Goal: Information Seeking & Learning: Learn about a topic

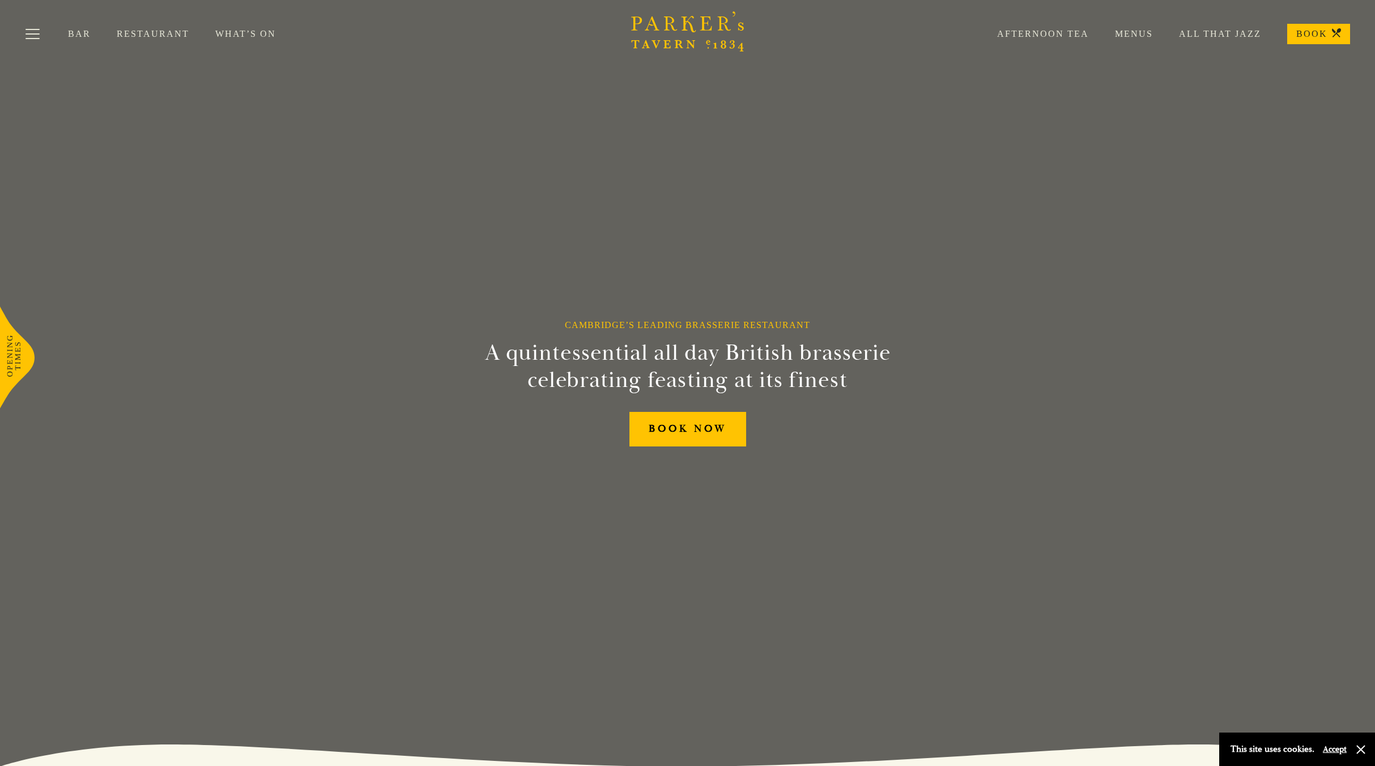
click at [1137, 36] on link "Menus" at bounding box center [1121, 33] width 64 height 11
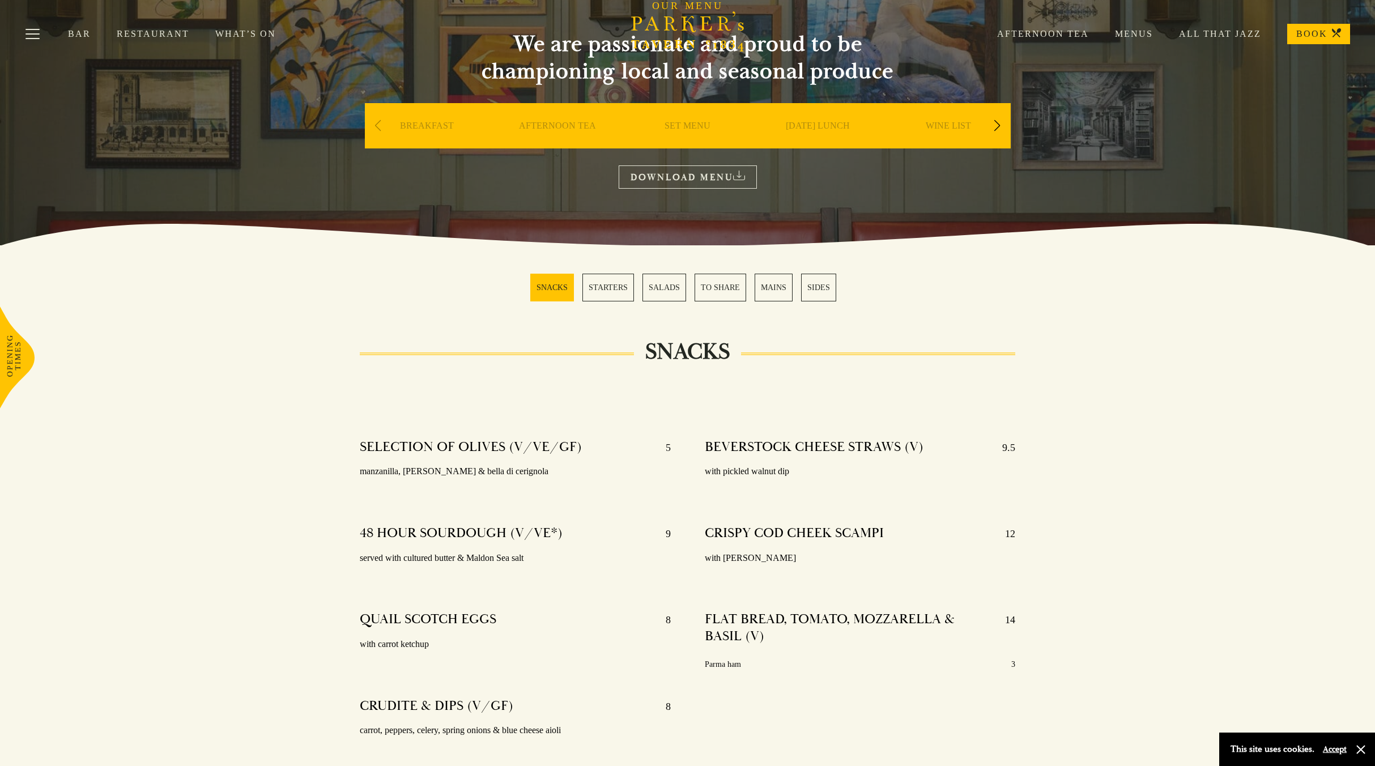
scroll to position [57, 0]
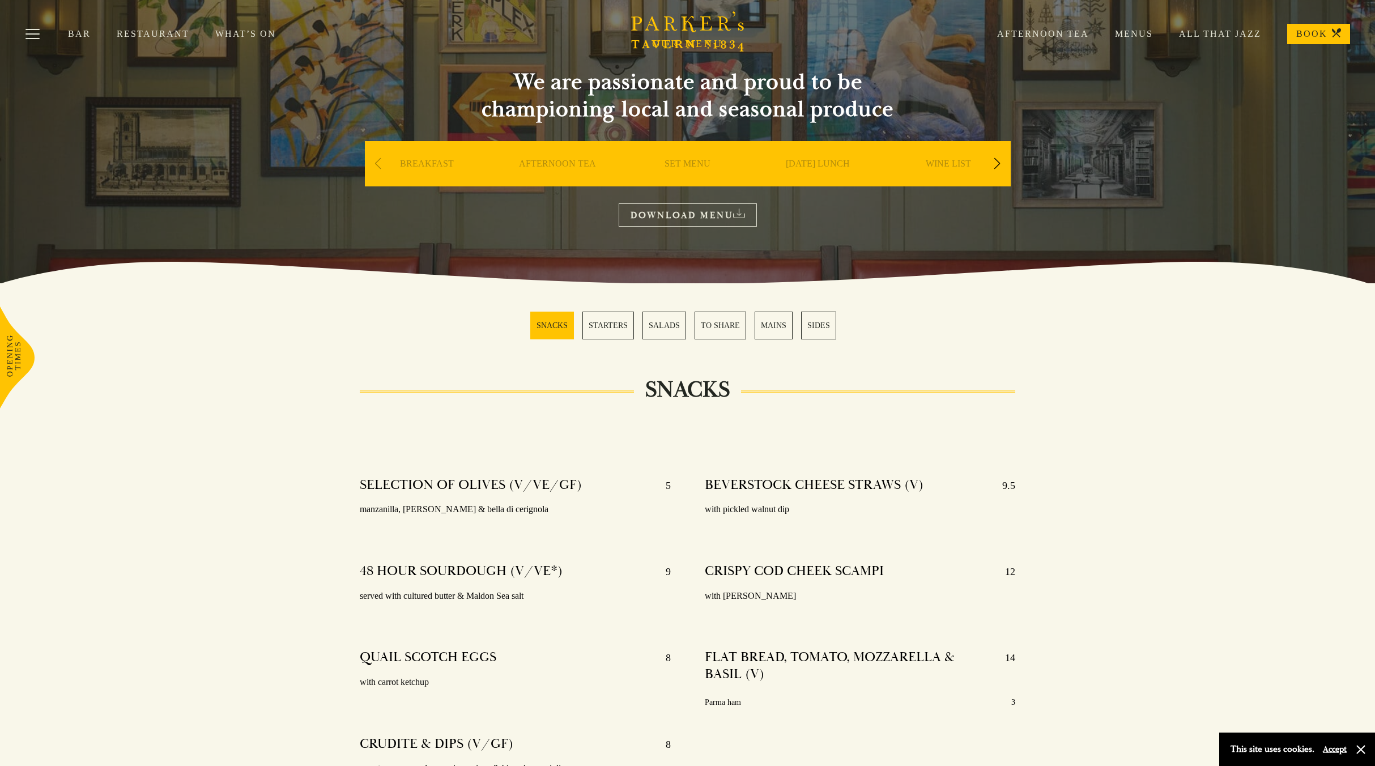
click at [686, 165] on link "SET MENU" at bounding box center [688, 180] width 46 height 45
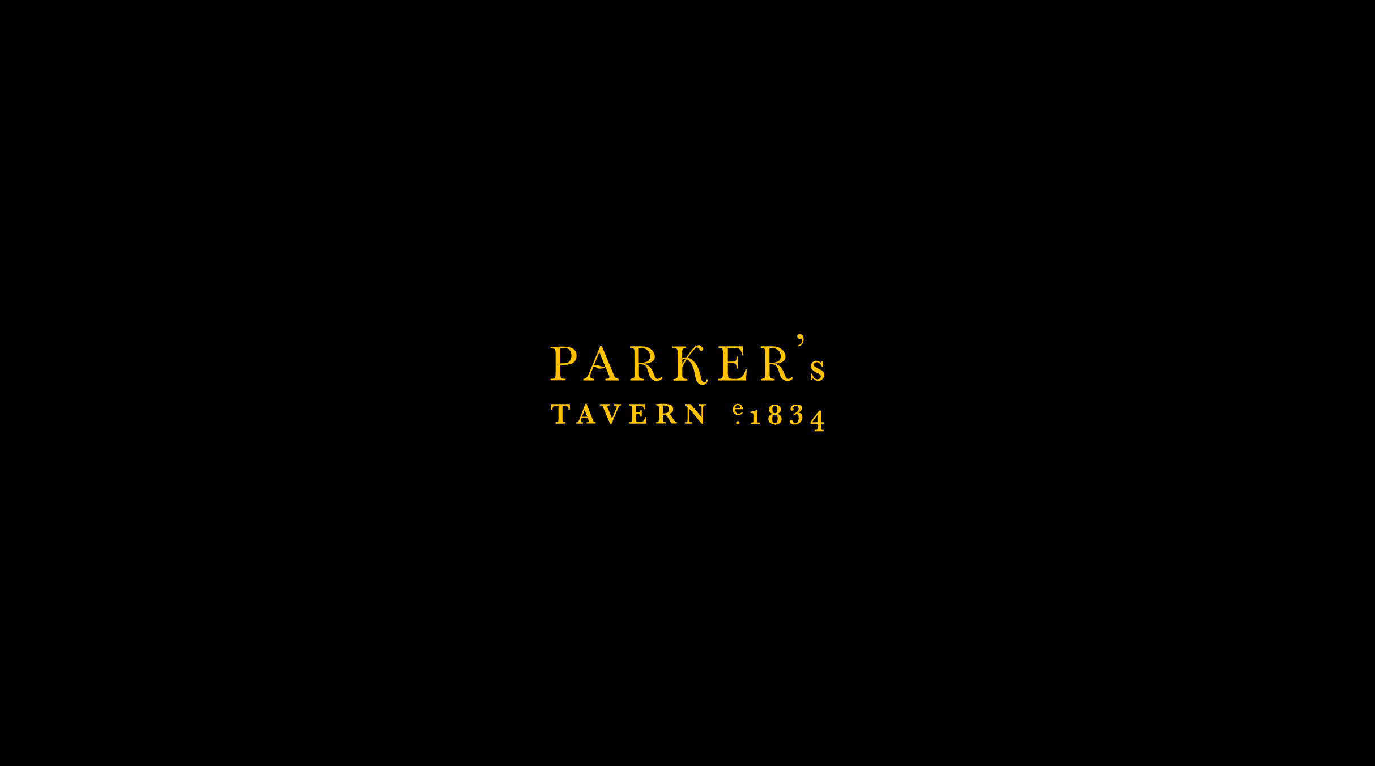
scroll to position [57, 0]
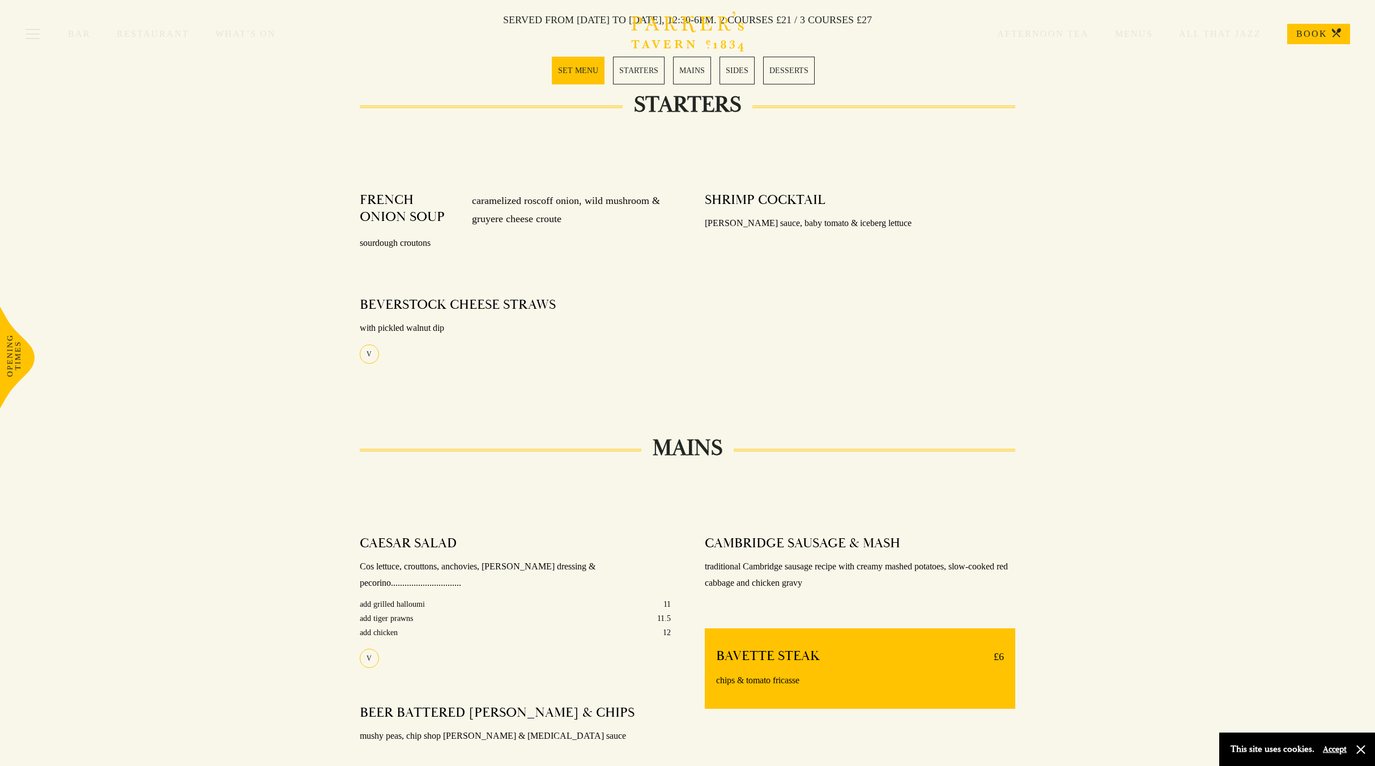
scroll to position [453, 0]
